Goal: Information Seeking & Learning: Learn about a topic

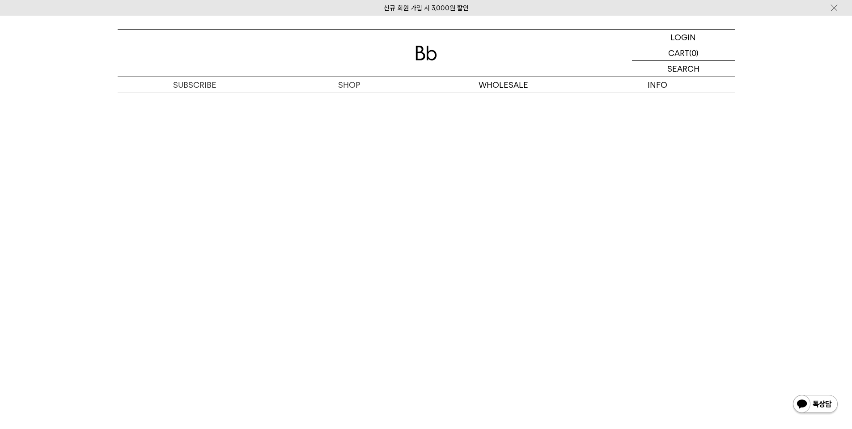
scroll to position [5707, 0]
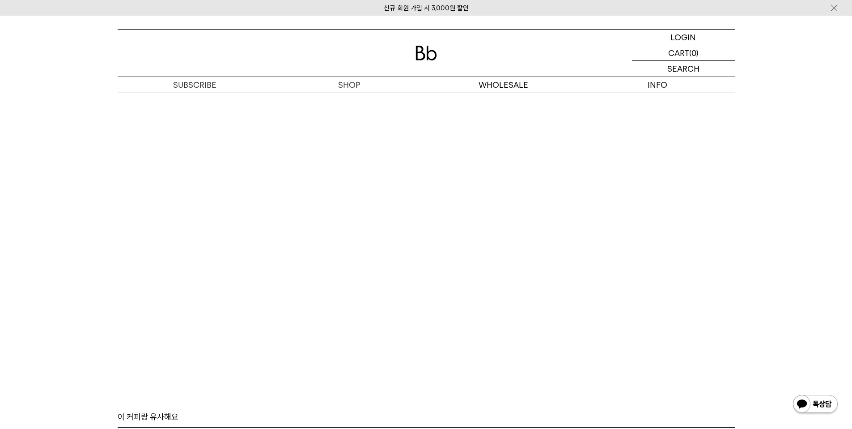
scroll to position [5638, 0]
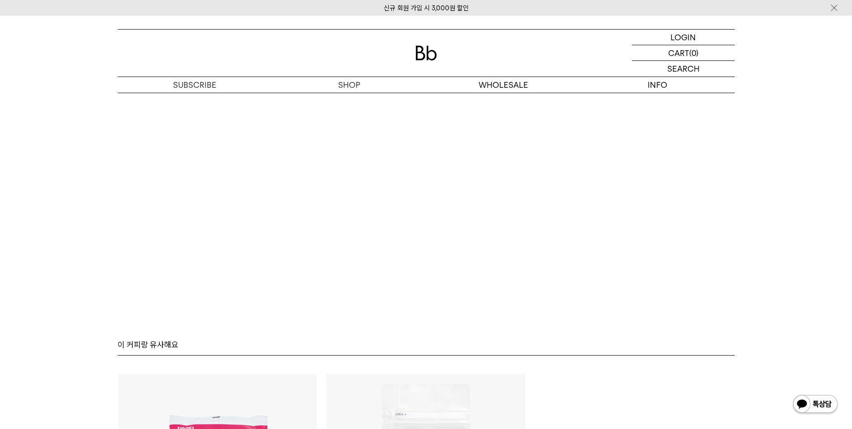
scroll to position [5656, 0]
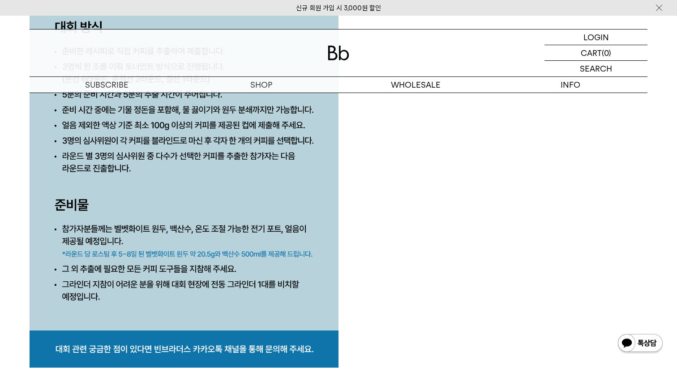
scroll to position [2732, 0]
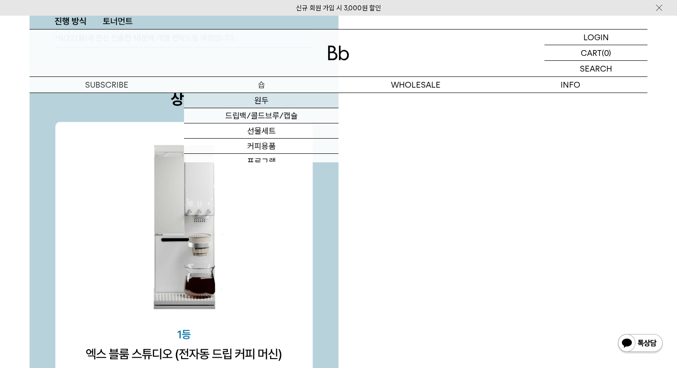
click at [267, 101] on link "원두" at bounding box center [261, 100] width 154 height 15
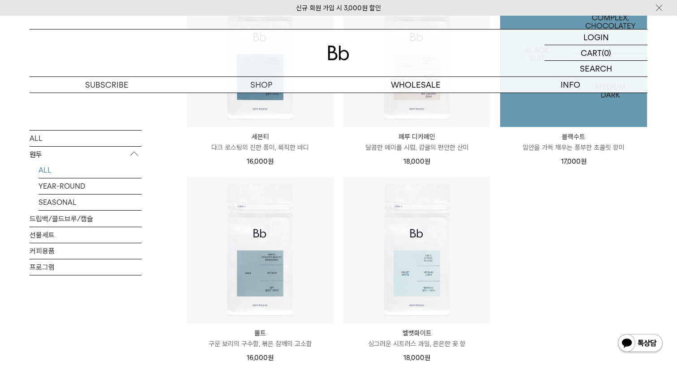
scroll to position [829, 0]
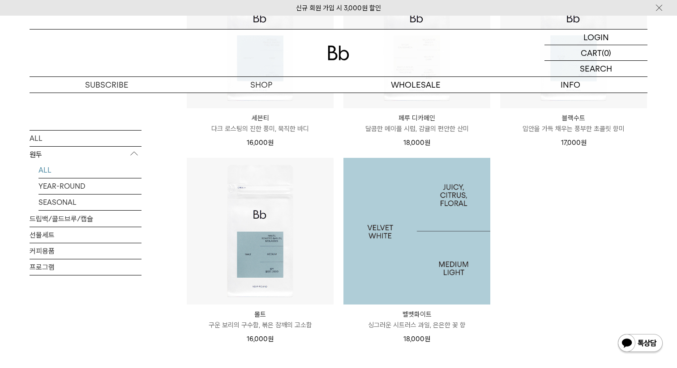
click at [421, 228] on img at bounding box center [416, 231] width 147 height 147
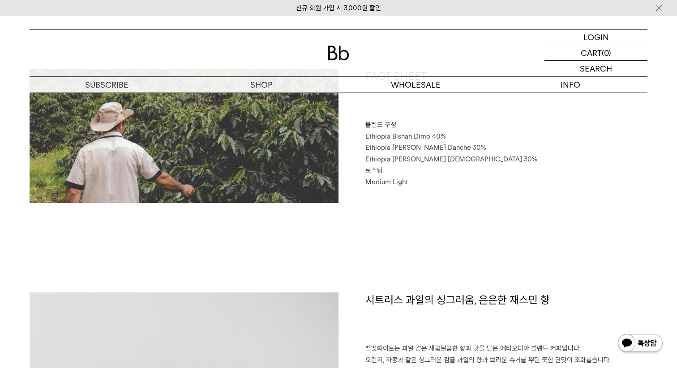
scroll to position [443, 0]
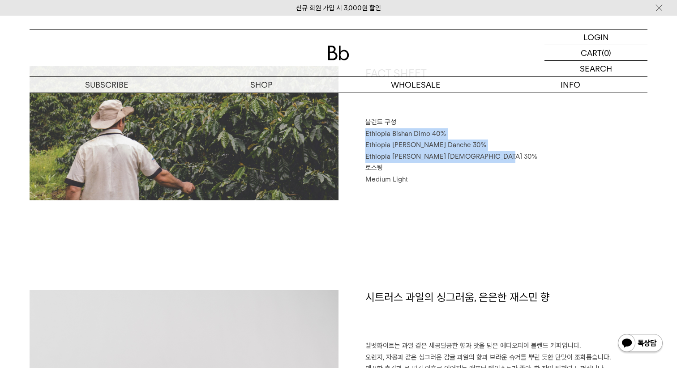
drag, startPoint x: 366, startPoint y: 132, endPoint x: 523, endPoint y: 161, distance: 159.7
click at [523, 161] on div "FACT SHEET 블렌드 구성 Ethiopia Bishan Dimo 40% Ethiopia Habtamu Yirgacheffe Danche …" at bounding box center [492, 133] width 309 height 134
copy div "Ethiopia Bishan Dimo 40% Ethiopia Habtamu Yirgacheffe Danche 30% Ethiopia Habta…"
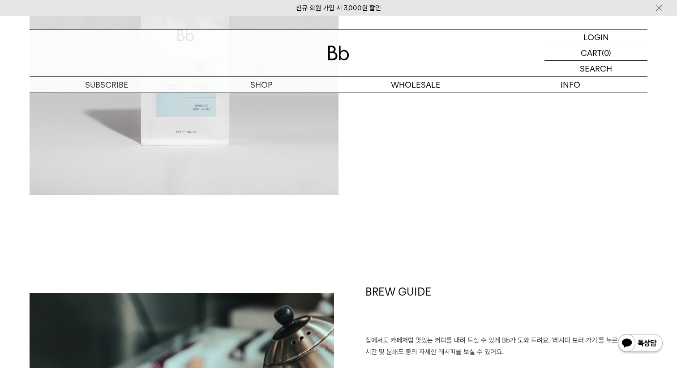
scroll to position [873, 0]
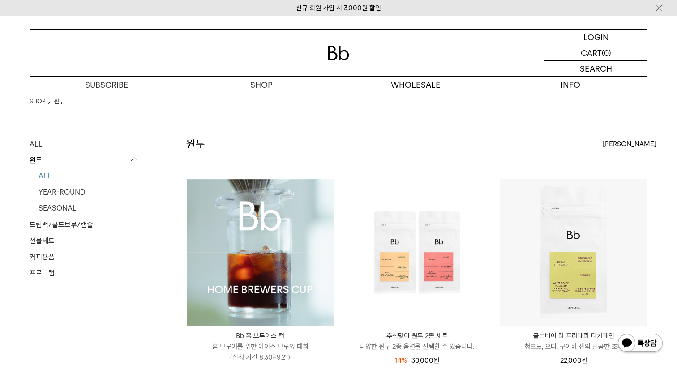
click at [237, 246] on img at bounding box center [260, 252] width 147 height 147
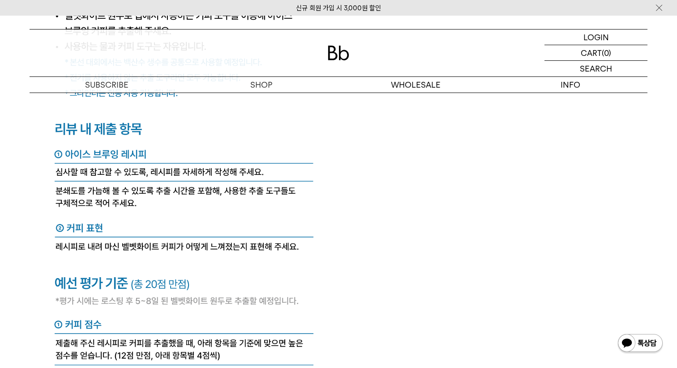
scroll to position [3844, 0]
